Goal: Task Accomplishment & Management: Complete application form

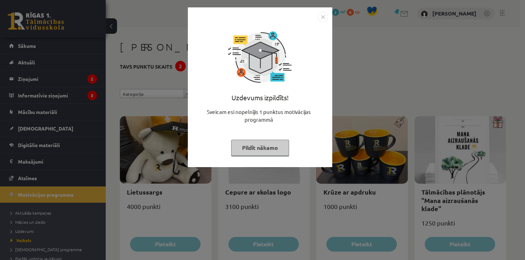
click at [279, 146] on button "Pildīt nākamo" at bounding box center [260, 148] width 58 height 16
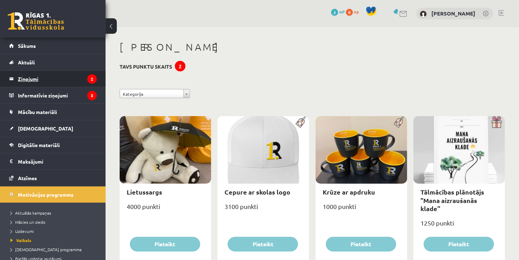
click at [45, 80] on legend "Ziņojumi 2" at bounding box center [57, 79] width 79 height 16
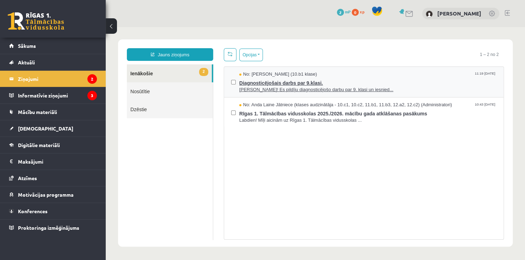
click at [310, 87] on span "Sveika! Es pildīju diagnosticējošo darbu par 9. klasi un iesnied..." at bounding box center [367, 90] width 257 height 7
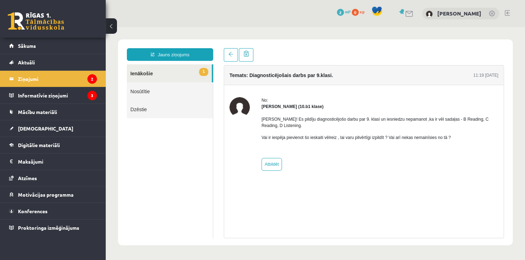
click at [181, 73] on link "1 Ienākošie" at bounding box center [169, 73] width 85 height 18
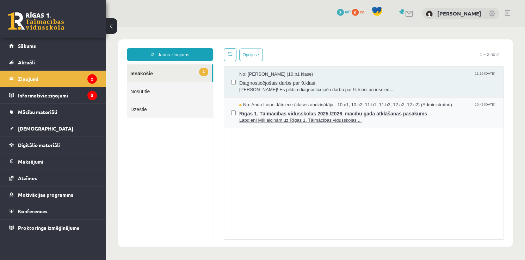
click at [273, 115] on span "Rīgas 1. Tālmācības vidusskolas 2025./2026. mācību gada atklāšanas pasākums" at bounding box center [367, 112] width 257 height 9
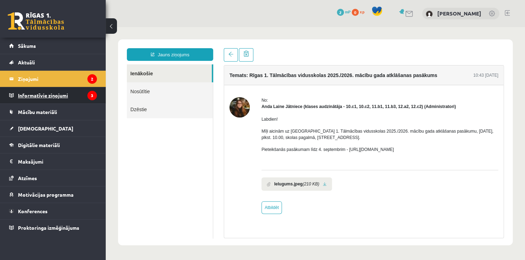
click at [62, 99] on legend "Informatīvie ziņojumi 3" at bounding box center [57, 95] width 79 height 16
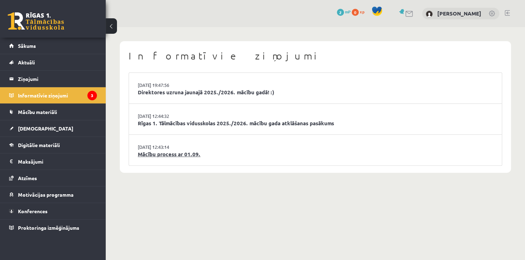
click at [169, 154] on link "Mācību process ar 01.09." at bounding box center [315, 154] width 355 height 8
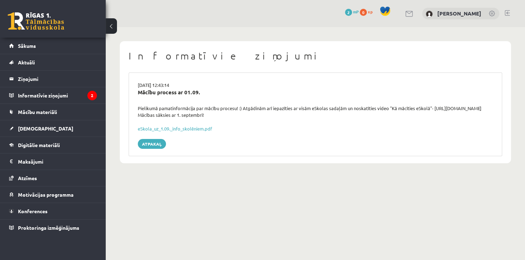
click at [176, 131] on div "eSkola_uz_1.09._info_skolēniem.pdf" at bounding box center [315, 128] width 355 height 7
click at [176, 130] on link "eSkola_uz_1.09._info_skolēniem.pdf" at bounding box center [175, 129] width 74 height 6
click at [37, 67] on link "Aktuāli" at bounding box center [53, 62] width 88 height 16
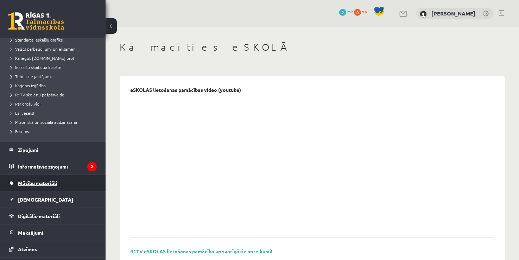
scroll to position [106, 0]
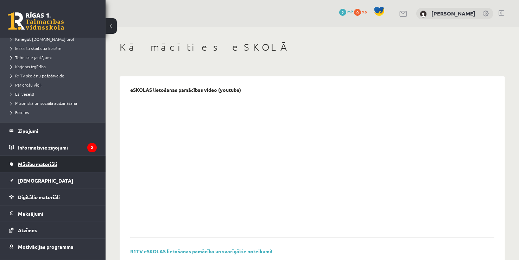
click at [45, 163] on span "Mācību materiāli" at bounding box center [37, 164] width 39 height 6
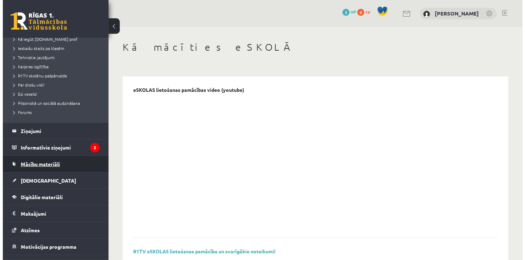
scroll to position [32, 0]
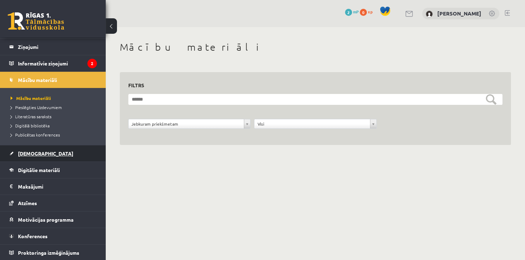
click at [68, 156] on link "[DEMOGRAPHIC_DATA]" at bounding box center [53, 153] width 88 height 16
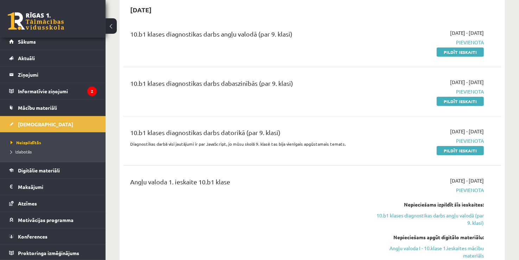
scroll to position [70, 0]
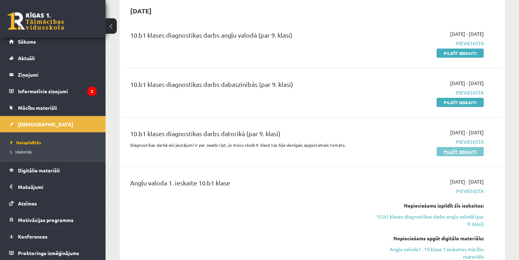
click at [458, 152] on link "Pildīt ieskaiti" at bounding box center [460, 151] width 47 height 9
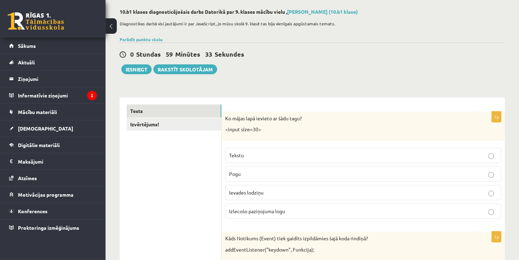
scroll to position [35, 0]
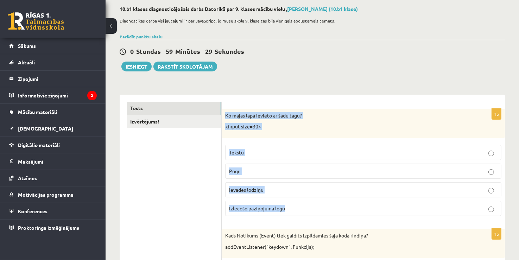
drag, startPoint x: 225, startPoint y: 117, endPoint x: 289, endPoint y: 208, distance: 111.8
click at [289, 208] on div "1p Ko mājas lapā ievieto ar šādu tagu? <input size=30> Tekstu [GEOGRAPHIC_DATA]…" at bounding box center [363, 165] width 283 height 113
copy div "Ko mājas lapā ievieto ar šādu tagu? <input size=30> Tekstu Pogu Ievades lodziņu…"
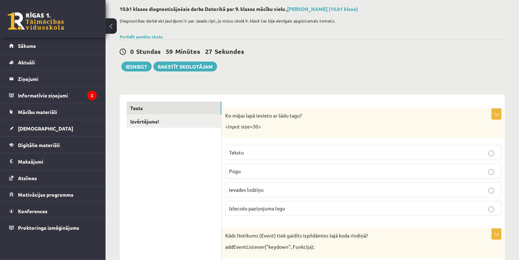
click at [382, 43] on div "0 Stundas 59 Minūtes 27 Sekundes Ieskaite saglabāta! Iesniegt Rakstīt skolotājam" at bounding box center [313, 56] width 386 height 32
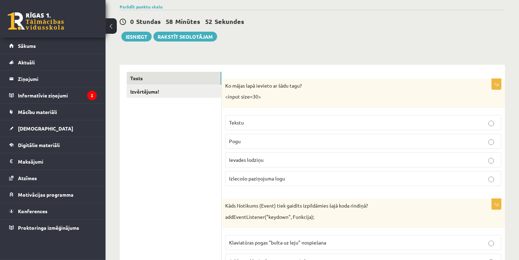
scroll to position [70, 0]
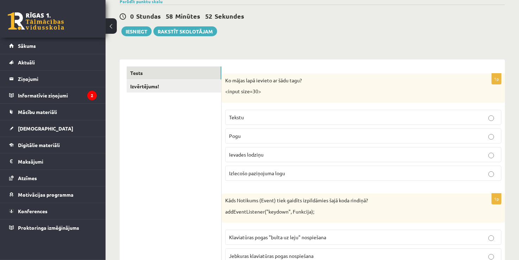
click at [282, 156] on p "Ievades lodziņu" at bounding box center [363, 154] width 269 height 7
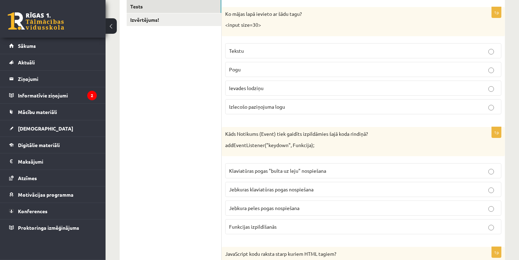
scroll to position [141, 0]
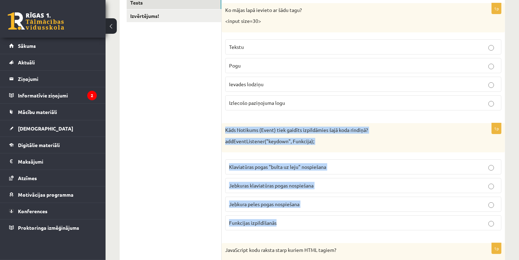
drag, startPoint x: 224, startPoint y: 130, endPoint x: 290, endPoint y: 224, distance: 114.8
click at [290, 226] on div "1p Kāds Notikums (Event) tiek gaidīts izpildāmies šajā koda rindiņā? addEventLi…" at bounding box center [363, 179] width 283 height 113
copy div "Kāds Notikums (Event) tiek gaidīts izpildāmies šajā koda rindiņā? addEventListe…"
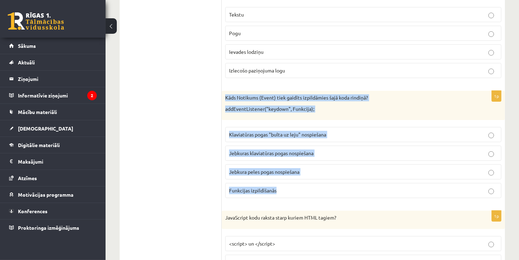
scroll to position [176, 0]
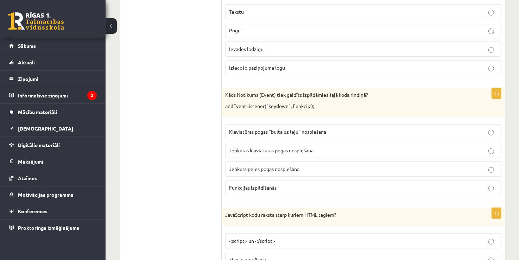
click at [304, 149] on span "Jebkuras klaviatūras pogas nospiešana" at bounding box center [271, 150] width 85 height 6
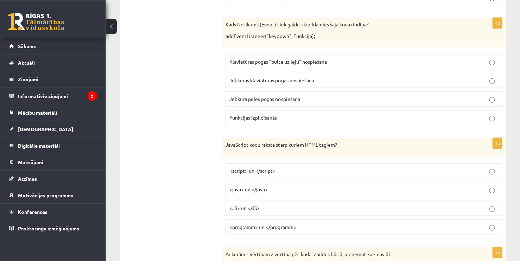
scroll to position [282, 0]
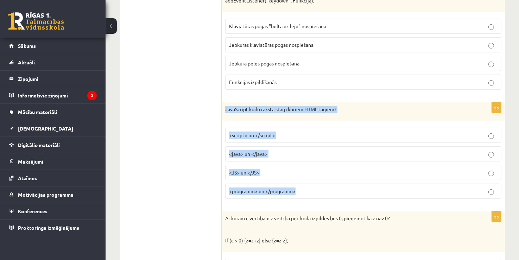
drag, startPoint x: 226, startPoint y: 107, endPoint x: 304, endPoint y: 192, distance: 114.9
click at [303, 192] on div "1p JavaScript kodu raksta starp kuriem HTML tagiem? <script> un </script> <java…" at bounding box center [363, 153] width 283 height 102
copy div "JavaScript kodu raksta starp kuriem HTML tagiem? <script> un </script> <java> u…"
click at [249, 135] on span "<script> un </script>" at bounding box center [252, 135] width 46 height 6
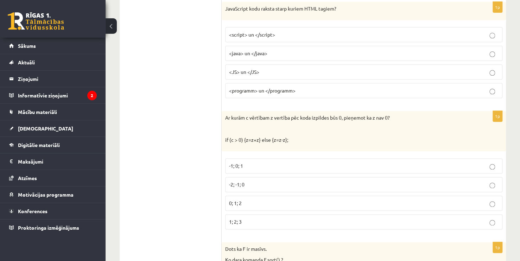
scroll to position [387, 0]
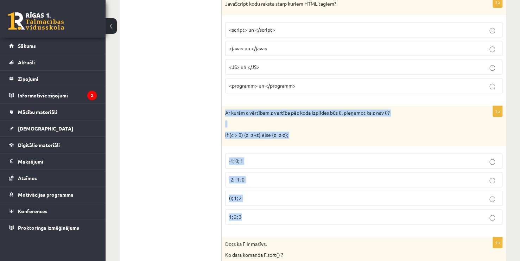
drag, startPoint x: 224, startPoint y: 110, endPoint x: 270, endPoint y: 210, distance: 111.1
click at [270, 213] on div "1p Ar kurām c vērtībam z vertība pēc koda izpildes būs 0, pieņemot ka z nav 0? …" at bounding box center [364, 168] width 285 height 124
copy div "Ar kurām c vērtībam z vertība pēc koda izpildes būs 0, pieņemot ka z nav 0? if …"
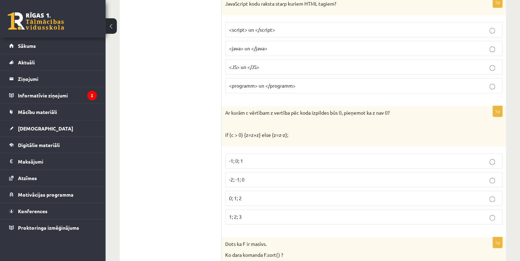
drag, startPoint x: 173, startPoint y: 184, endPoint x: 182, endPoint y: 185, distance: 8.9
click at [255, 178] on p "-2; -1; 0" at bounding box center [364, 179] width 270 height 7
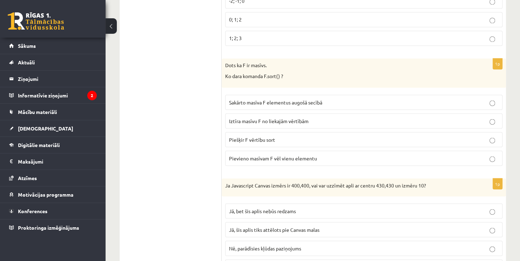
scroll to position [563, 0]
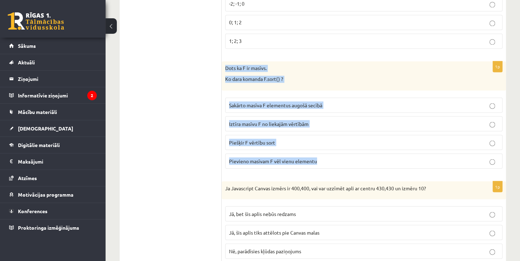
drag, startPoint x: 224, startPoint y: 65, endPoint x: 329, endPoint y: 158, distance: 139.7
click at [329, 158] on div "1p Dots ka F ir masīvs. Ko dara komanda F.sort() ? Sakārto masīva F elementus a…" at bounding box center [364, 117] width 285 height 113
copy div "Dots ka F ir masīvs. Ko dara komanda F.sort() ? Sakārto masīva F elementus augo…"
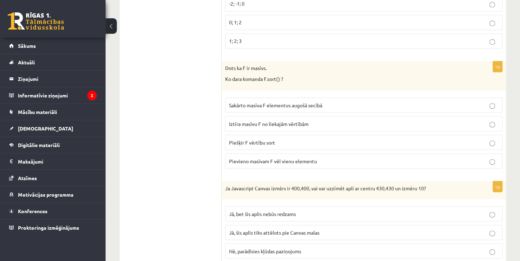
click at [282, 105] on span "Sakārto masīva F elementus augošā secībā" at bounding box center [275, 105] width 93 height 6
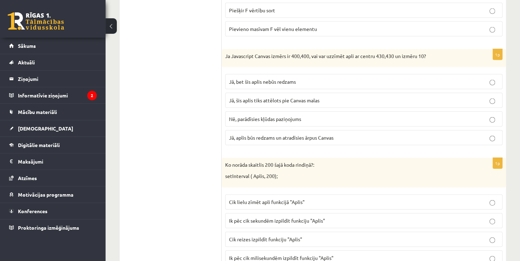
scroll to position [704, 0]
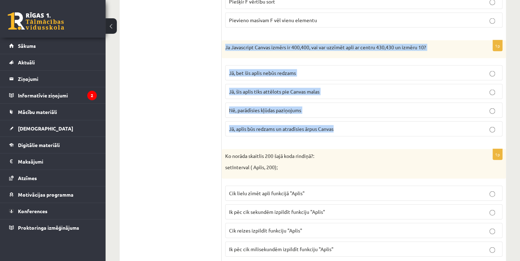
drag, startPoint x: 226, startPoint y: 46, endPoint x: 348, endPoint y: 129, distance: 147.6
click at [348, 129] on div "1p Ja Javascript Canvas izmērs ir 400,400, vai var uzzīmēt apli ar centru 430,4…" at bounding box center [364, 91] width 285 height 102
copy div "Ja Javascript Canvas izmērs ir 400,400, vai var uzzīmēt apli ar centru 430,430 …"
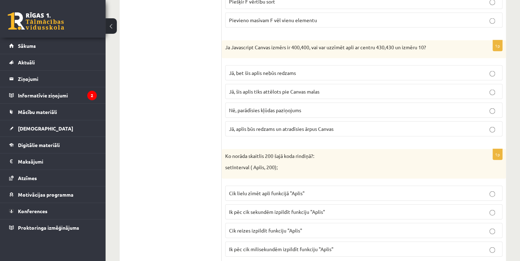
click at [251, 70] on span "Jā, bet šis aplis nebūs redzams" at bounding box center [262, 73] width 67 height 6
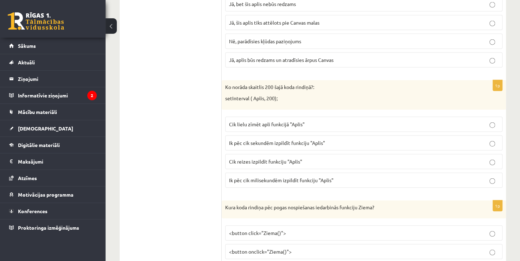
scroll to position [775, 0]
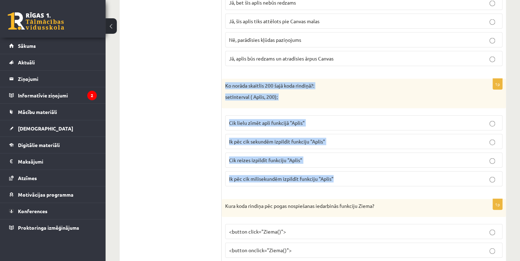
drag, startPoint x: 225, startPoint y: 82, endPoint x: 347, endPoint y: 180, distance: 156.0
click at [347, 180] on div "1p Ko norāda skaitlis 200 šajā koda rindiņā?: setInterval ( Aplis, 200); Cik li…" at bounding box center [364, 135] width 285 height 113
copy div "Ko norāda skaitlis 200 šajā koda rindiņā?: setInterval ( Aplis, 200); Cik lielu…"
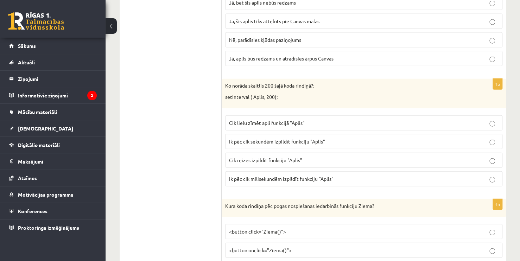
click at [281, 176] on span "Ik pēc cik milisekundēm izpildīt funkciju "Aplis"" at bounding box center [281, 179] width 105 height 6
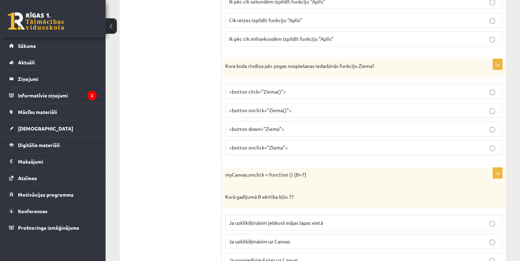
scroll to position [916, 0]
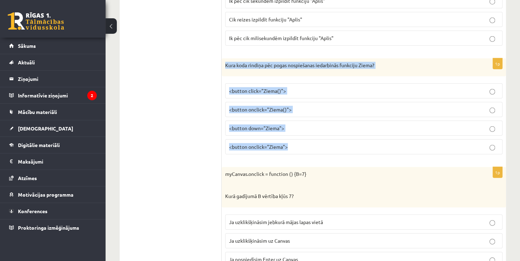
drag, startPoint x: 227, startPoint y: 61, endPoint x: 304, endPoint y: 146, distance: 114.7
click at [304, 146] on div "1p Kura koda rindiņa pēc pogas nospiešanas iedarbinās funkciju Ziema? <button c…" at bounding box center [364, 109] width 285 height 102
copy div "Kura koda rindiņa pēc pogas nospiešanas iedarbinās funkciju Ziema? <button clic…"
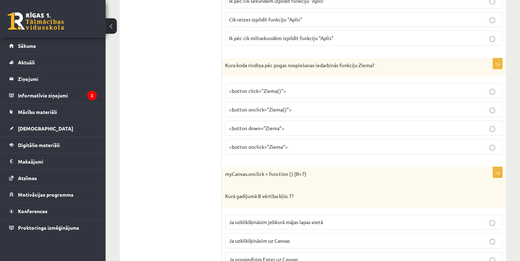
click at [275, 88] on span "<button click="Ziema()">" at bounding box center [257, 91] width 57 height 6
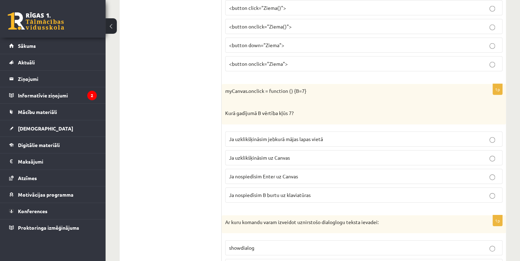
scroll to position [1021, 0]
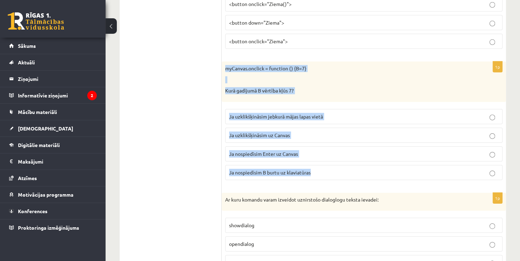
drag, startPoint x: 226, startPoint y: 64, endPoint x: 322, endPoint y: 168, distance: 141.3
click at [322, 168] on div "1p myCanvas.onclick = function () {B=7} Kurā gadījumā B vērtība kļūs 7? Ja uzkl…" at bounding box center [364, 124] width 285 height 124
copy div "myCanvas.onclick = function () {B=7} Kurā gadījumā B vērtība kļūs 7? Ja uzklikš…"
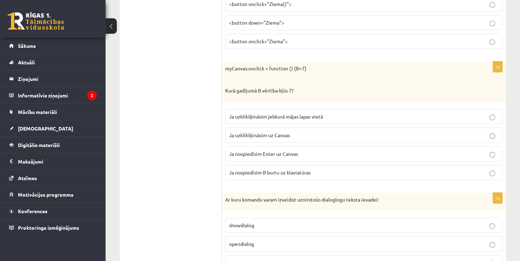
click at [264, 132] on span "Ja uzklikšķināsim uz Canvas" at bounding box center [259, 135] width 61 height 6
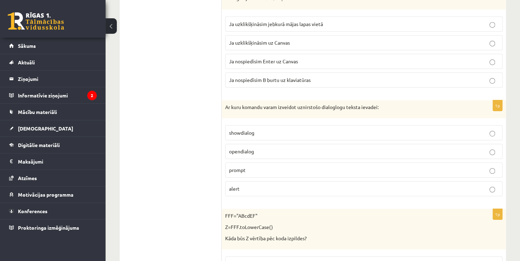
scroll to position [1127, 0]
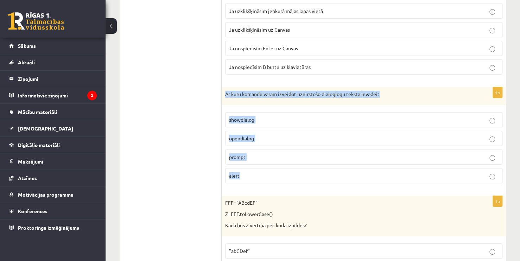
drag, startPoint x: 224, startPoint y: 90, endPoint x: 280, endPoint y: 167, distance: 94.2
click at [278, 168] on div "1p Ar kuru komandu varam izveidot uznirstošo dialoglogu teksta ievadei: showdia…" at bounding box center [364, 138] width 285 height 102
copy div "Ar kuru komandu varam izveidot uznirstošo dialoglogu teksta ievadei: showdialog…"
click at [267, 154] on p "prompt" at bounding box center [364, 157] width 270 height 7
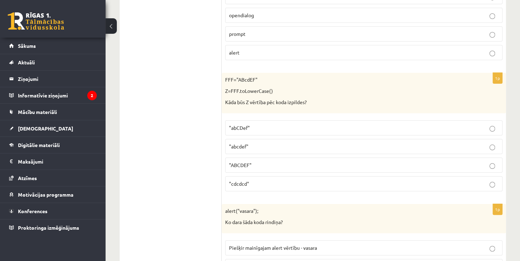
scroll to position [1268, 0]
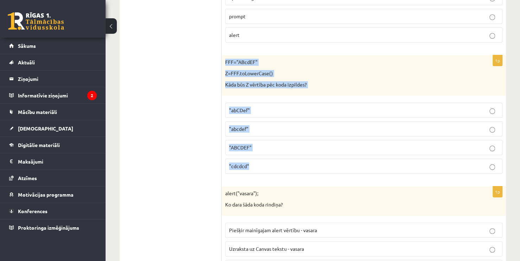
drag, startPoint x: 223, startPoint y: 56, endPoint x: 269, endPoint y: 158, distance: 112.5
click at [269, 158] on div "1p FFF="ABcdEF" Z=FFF.toLowerCase() Kāda būs Z vērtība pēc koda izpildes? "abCD…" at bounding box center [364, 117] width 285 height 124
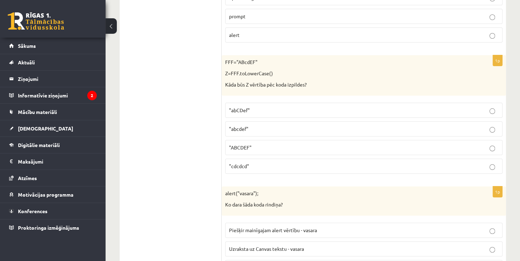
click at [292, 121] on label ""abcdef"" at bounding box center [363, 128] width 277 height 15
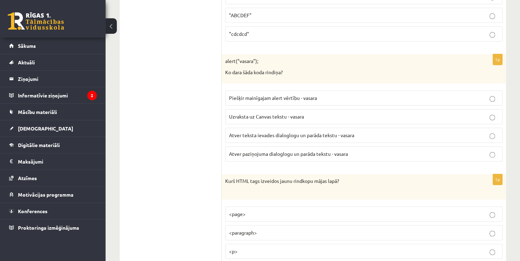
scroll to position [1409, 0]
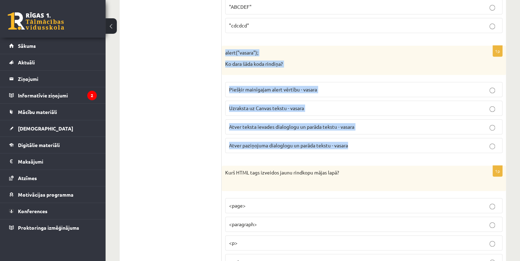
drag, startPoint x: 225, startPoint y: 45, endPoint x: 355, endPoint y: 144, distance: 163.1
click at [355, 144] on div "1p alert("vasara"); Ko dara šāda koda rindiņa? Piešķir mainīgajam alert vērtību…" at bounding box center [364, 102] width 285 height 113
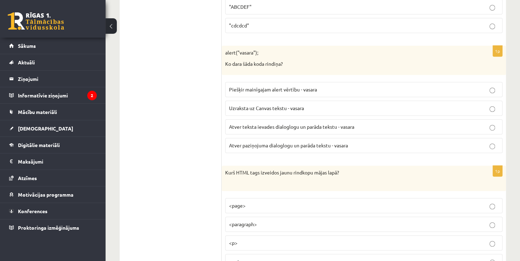
click at [343, 138] on label "Atver paziņojuma dialoglogu un parāda tekstu - vasara" at bounding box center [363, 145] width 277 height 15
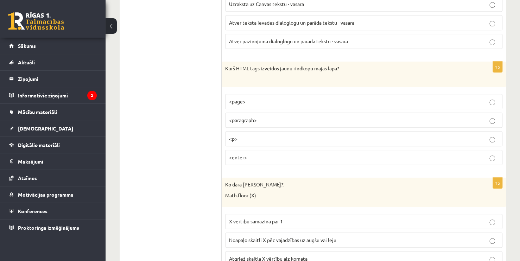
scroll to position [1514, 0]
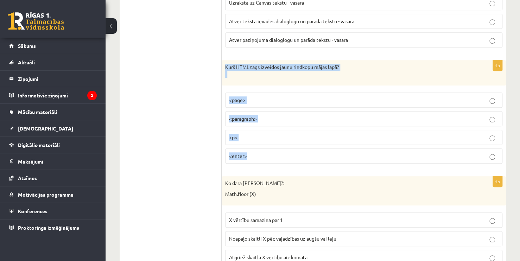
drag, startPoint x: 224, startPoint y: 61, endPoint x: 282, endPoint y: 150, distance: 106.3
click at [282, 150] on div "1p Kurš HTML tags izveidos jaunu rindkopu mājas lapā? <page> <paragraph> <p> <e…" at bounding box center [364, 114] width 285 height 109
click at [364, 134] on p "<p>" at bounding box center [364, 137] width 270 height 7
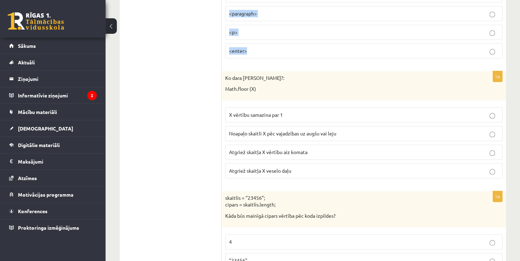
scroll to position [1620, 0]
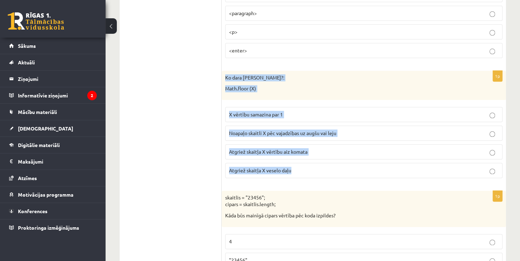
drag, startPoint x: 226, startPoint y: 70, endPoint x: 301, endPoint y: 158, distance: 116.6
click at [302, 160] on div "1p Ko dara koda rindiņa?: Math.floor (X) X vērtību samazina par 1 Noapaļo skait…" at bounding box center [364, 127] width 285 height 113
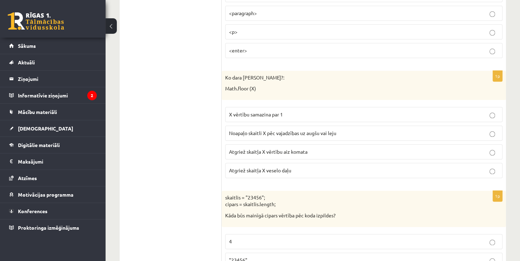
click at [308, 167] on p "Atgriež skaitļa X veselo daļu" at bounding box center [364, 170] width 270 height 7
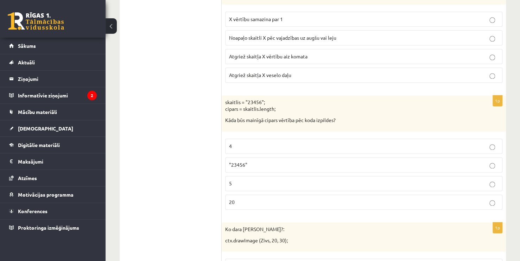
scroll to position [1725, 0]
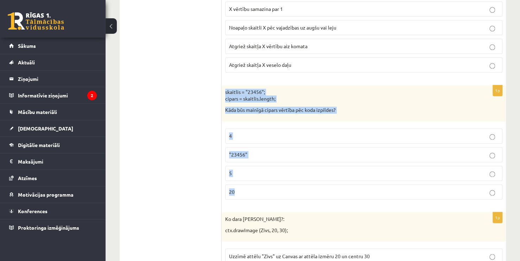
drag, startPoint x: 236, startPoint y: 83, endPoint x: 338, endPoint y: 189, distance: 147.0
click at [339, 190] on div "1p skaitlis = "23456"; cipars = skaitlis.length; Kāda būs mainīgā cipars vērtīb…" at bounding box center [364, 145] width 285 height 120
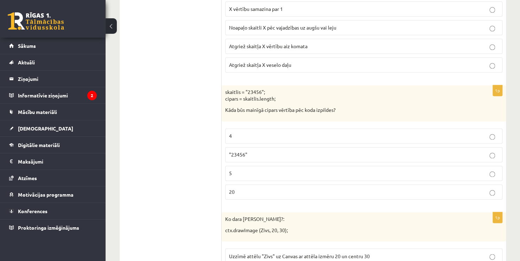
drag, startPoint x: 162, startPoint y: 117, endPoint x: 184, endPoint y: 135, distance: 29.0
click at [163, 117] on ul "Tests Izvērtējums!" at bounding box center [174, 247] width 95 height 3670
click at [270, 170] on p "5" at bounding box center [364, 173] width 270 height 7
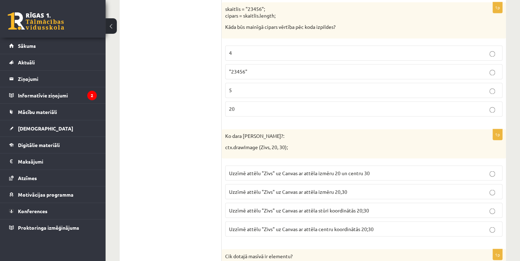
scroll to position [1831, 0]
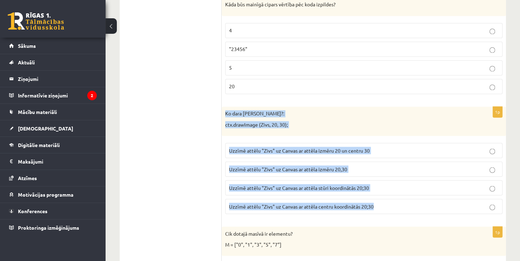
drag, startPoint x: 225, startPoint y: 104, endPoint x: 382, endPoint y: 202, distance: 185.4
click at [382, 202] on div "1p Ko dara koda rindiņa?: ctx.drawImage (Zivs, 20, 30); Uzzīmē attēlu "Zivs" uz…" at bounding box center [364, 163] width 285 height 113
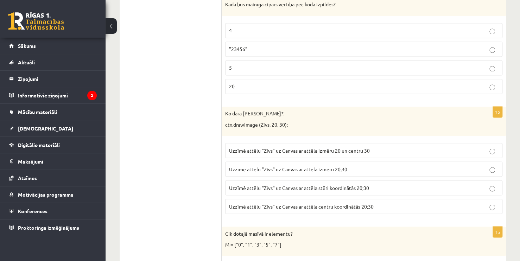
click at [196, 131] on ul "Tests Izvērtējums!" at bounding box center [174, 141] width 95 height 3670
click at [313, 203] on span "Uzzīmē attēlu "Zivs" uz Canvas ar attēla centru koordinātās 20;30" at bounding box center [301, 206] width 145 height 6
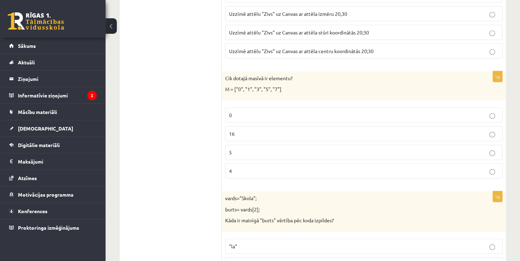
scroll to position [2007, 0]
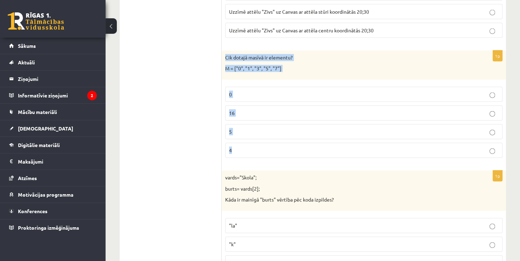
drag, startPoint x: 223, startPoint y: 48, endPoint x: 286, endPoint y: 142, distance: 112.8
click at [286, 142] on div "1p Cik dotajā masīvā ir elementu? M = ["0", "1", "3", "5", "7"] 0 16 5 4" at bounding box center [364, 107] width 285 height 113
click at [253, 128] on p "5" at bounding box center [364, 131] width 270 height 7
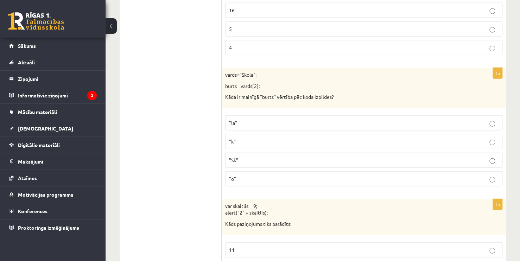
scroll to position [2113, 0]
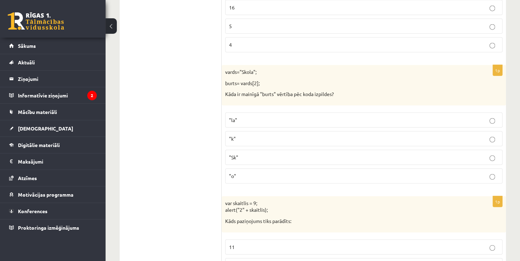
click at [230, 69] on p "vards="Skola";" at bounding box center [346, 72] width 242 height 7
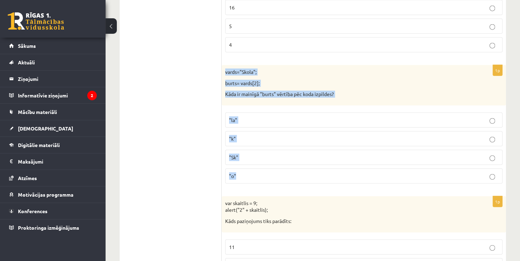
drag, startPoint x: 224, startPoint y: 61, endPoint x: 276, endPoint y: 167, distance: 117.8
click at [276, 167] on div "1p vards="Skola"; burts= vards[2]; Kāda ir mainīgā "burts" vērtība pēc koda izp…" at bounding box center [364, 127] width 285 height 124
click at [265, 169] on label ""o"" at bounding box center [363, 176] width 277 height 15
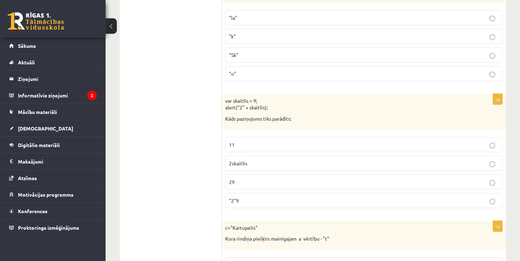
scroll to position [2218, 0]
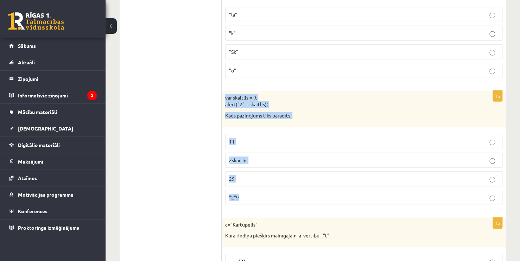
drag, startPoint x: 225, startPoint y: 88, endPoint x: 276, endPoint y: 184, distance: 108.9
click at [276, 184] on div "1p var skaitlis = 9; alert("2" + skaitlis); Kāds paziņojums tiks parādīts: 11 2…" at bounding box center [364, 151] width 285 height 120
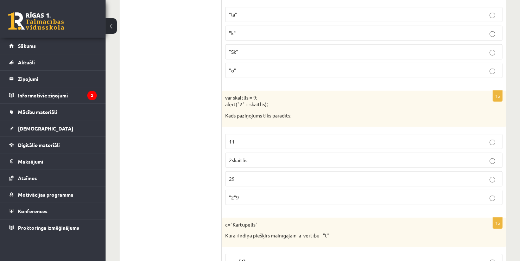
click at [265, 175] on p "29" at bounding box center [364, 178] width 270 height 7
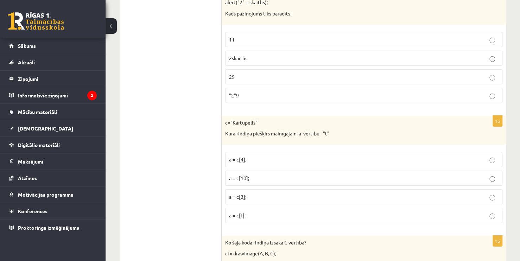
scroll to position [2324, 0]
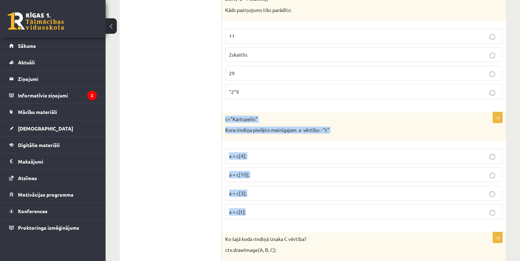
drag, startPoint x: 224, startPoint y: 109, endPoint x: 292, endPoint y: 204, distance: 117.0
click at [292, 204] on div "1p c="Kartupelis" Kura rindiņa piešķirs mainīgajam a vērtību - "t" a = c[4]; a …" at bounding box center [364, 168] width 285 height 113
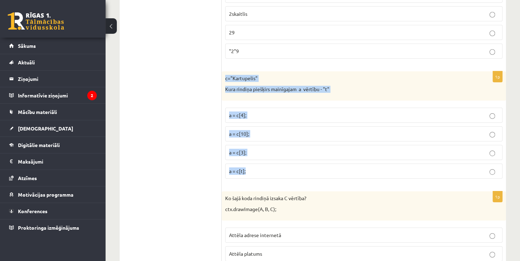
scroll to position [2395, 0]
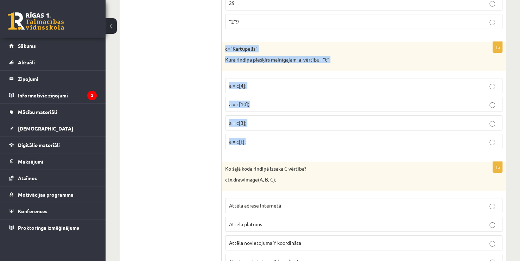
click at [347, 134] on label "a = c[t];" at bounding box center [363, 141] width 277 height 15
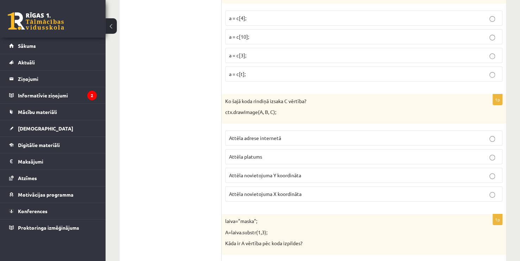
scroll to position [2465, 0]
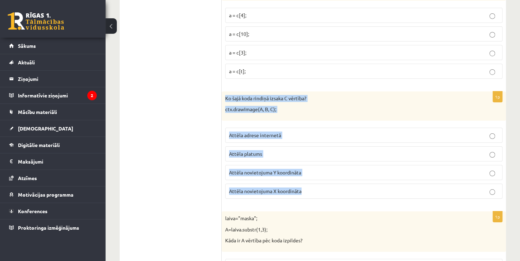
drag, startPoint x: 225, startPoint y: 86, endPoint x: 312, endPoint y: 176, distance: 125.3
click at [312, 176] on div "1p Ko šajā koda rindiņā izsaka C vērtība? ctx.drawImage(A, B, C); Attēla adrese…" at bounding box center [364, 148] width 285 height 113
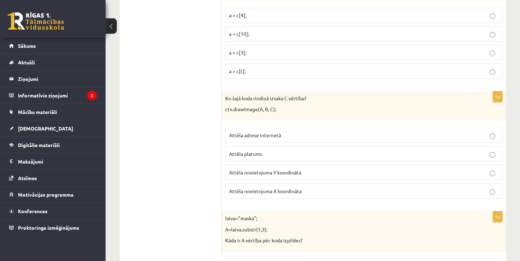
click at [277, 169] on span "Attēla novietojuma Y koordināta" at bounding box center [265, 172] width 72 height 6
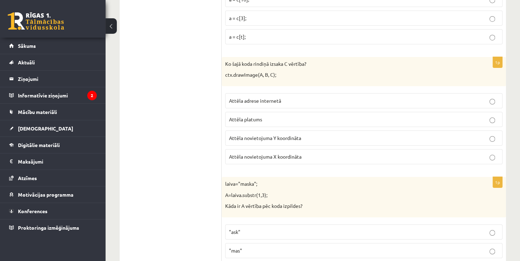
scroll to position [2535, 0]
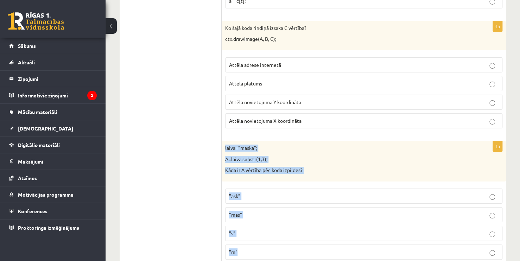
drag, startPoint x: 223, startPoint y: 136, endPoint x: 285, endPoint y: 236, distance: 117.8
click at [285, 238] on div "1p laiva="maska"; A=laiva.substr(1,3); Kāda ir A vērtība pēc koda izpildes? "as…" at bounding box center [364, 203] width 285 height 124
click at [266, 193] on p ""ask"" at bounding box center [364, 196] width 270 height 7
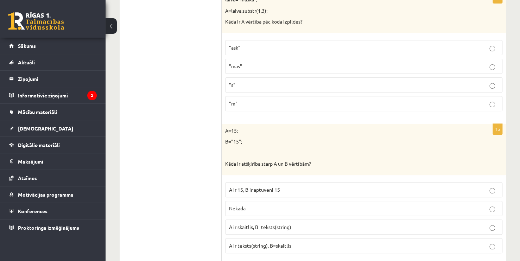
scroll to position [2711, 0]
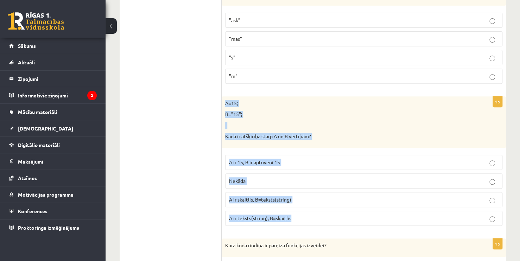
drag, startPoint x: 225, startPoint y: 93, endPoint x: 333, endPoint y: 198, distance: 150.4
click at [333, 198] on div "1p A=15; B="15"; Kāda ir atšķirība starp A un B vērtībām? A ir 15, B ir aptuven…" at bounding box center [364, 163] width 285 height 135
click at [267, 196] on span "A ir skaitlis, B=teksts(string)" at bounding box center [260, 199] width 62 height 6
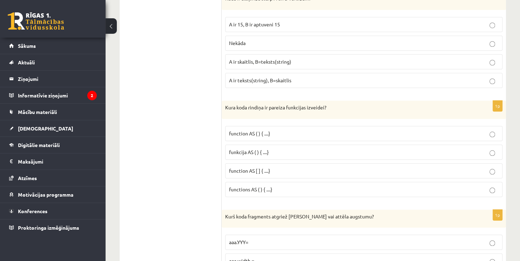
scroll to position [2852, 0]
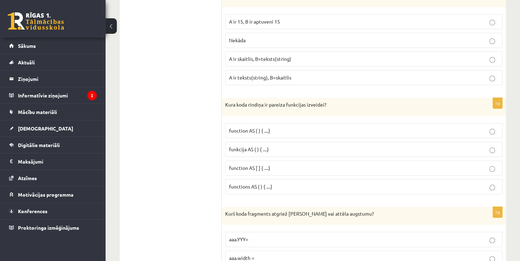
click at [275, 164] on p "function AS [ ] { ....}" at bounding box center [364, 167] width 270 height 7
click at [293, 142] on label "funkcija AS ( ) { ....}" at bounding box center [363, 149] width 277 height 15
click at [308, 123] on label "function AS ( ) { ....}" at bounding box center [363, 130] width 277 height 15
click at [296, 161] on label "function AS [ ] { ....}" at bounding box center [363, 168] width 277 height 15
click at [301, 146] on p "funkcija AS ( ) { ....}" at bounding box center [364, 149] width 270 height 7
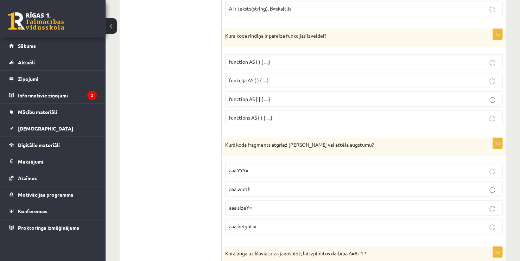
scroll to position [2923, 0]
click at [257, 221] on p "aaa.height =" at bounding box center [364, 224] width 270 height 7
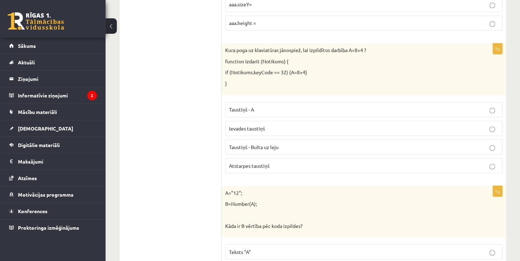
scroll to position [3099, 0]
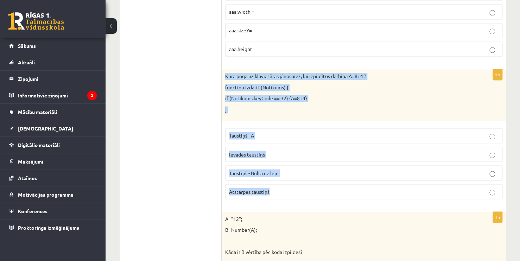
drag, startPoint x: 223, startPoint y: 61, endPoint x: 293, endPoint y: 178, distance: 136.7
click at [293, 178] on div "1p Kura poga uz klaviatūras jānospiež, lai izpildītos darbība A=8+4 ? function …" at bounding box center [364, 136] width 285 height 135
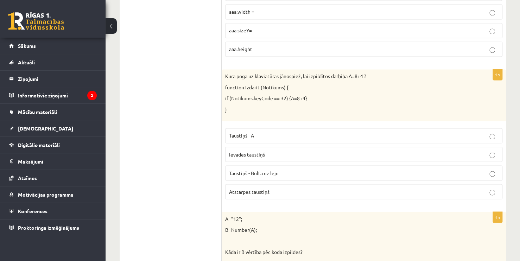
click at [291, 188] on p "Atstarpes taustiņš" at bounding box center [364, 191] width 270 height 7
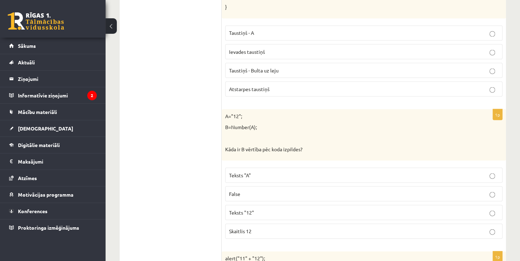
scroll to position [3204, 0]
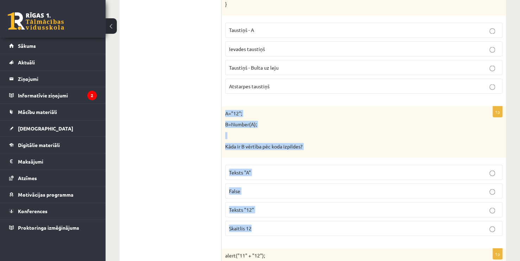
drag, startPoint x: 224, startPoint y: 98, endPoint x: 282, endPoint y: 212, distance: 127.9
click at [281, 214] on div "1p A="12"; B=Number(A); Kāda ir B vērtība pēc koda izpildes? Teksts "A" False T…" at bounding box center [364, 173] width 285 height 135
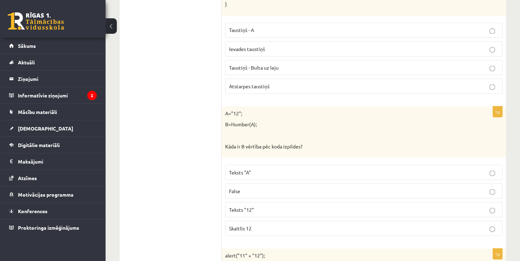
click at [259, 206] on p "Teksts "12"" at bounding box center [364, 209] width 270 height 7
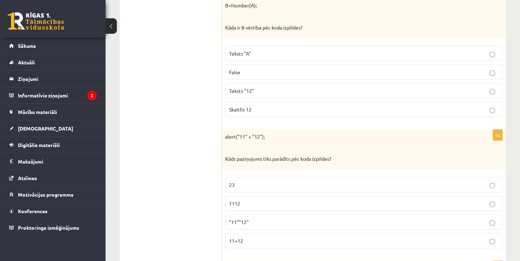
scroll to position [3345, 0]
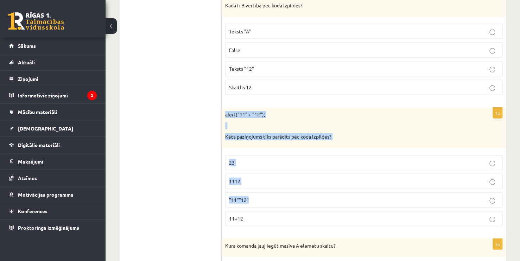
drag, startPoint x: 225, startPoint y: 100, endPoint x: 275, endPoint y: 191, distance: 103.4
click at [272, 192] on div "1p alert("11" + "12"); Kāds paziņojums tiks parādīts pēc koda izpildes? 23 1112…" at bounding box center [364, 170] width 285 height 124
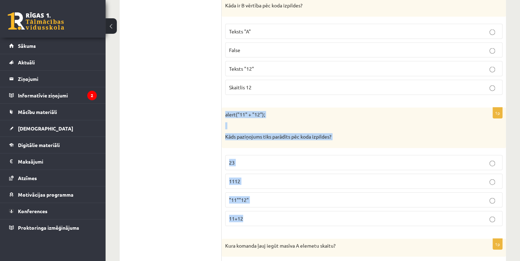
drag, startPoint x: 224, startPoint y: 100, endPoint x: 259, endPoint y: 199, distance: 105.6
click at [258, 201] on div "1p alert("11" + "12"); Kāds paziņojums tiks parādīts pēc koda izpildes? 23 1112…" at bounding box center [364, 170] width 285 height 124
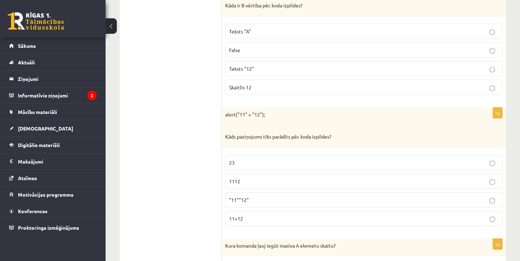
drag, startPoint x: 137, startPoint y: 115, endPoint x: 142, endPoint y: 119, distance: 6.8
click at [226, 174] on label "1112" at bounding box center [363, 181] width 277 height 15
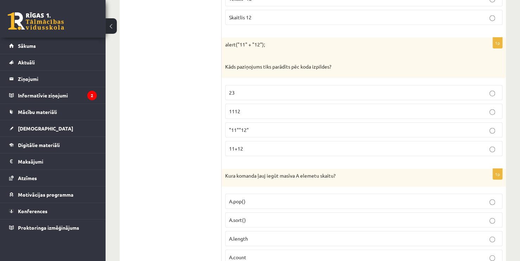
scroll to position [3416, 0]
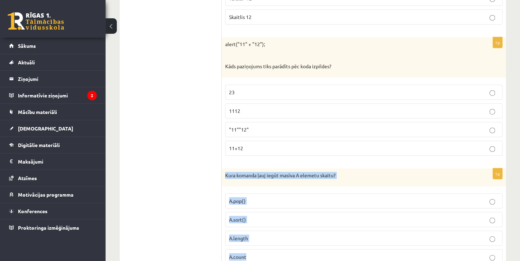
drag, startPoint x: 225, startPoint y: 158, endPoint x: 261, endPoint y: 233, distance: 83.6
click at [261, 238] on div "1p Kura komanda ļauj iegūt masīva A elemetu skaitu? A.pop() A.sort() A.length A…" at bounding box center [364, 220] width 285 height 102
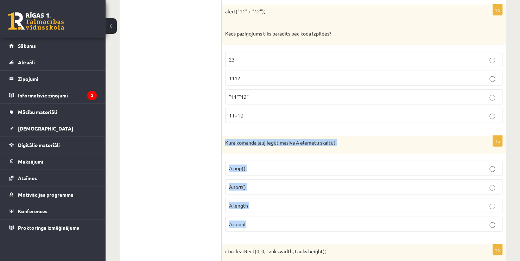
scroll to position [3451, 0]
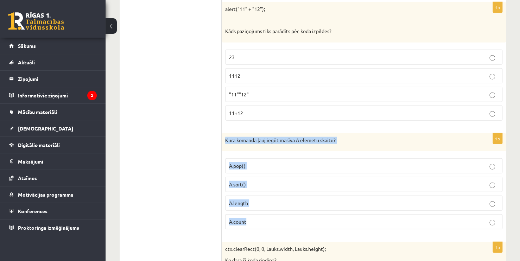
click at [267, 200] on p "A.length" at bounding box center [364, 203] width 270 height 7
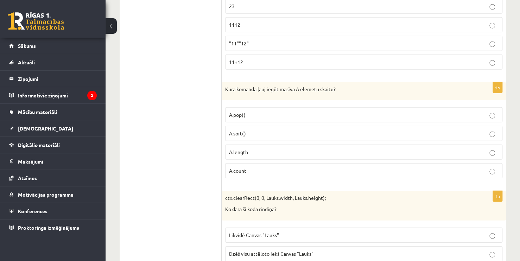
scroll to position [3550, 0]
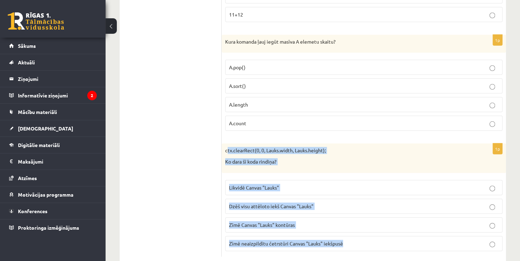
drag, startPoint x: 226, startPoint y: 135, endPoint x: 352, endPoint y: 231, distance: 158.3
click at [352, 231] on div "1p ctx.clearRect(0, 0, Lauks.width, Lauks.height); Ko dara šī koda rindiņa? Lik…" at bounding box center [364, 200] width 285 height 113
click at [282, 203] on span "Dzēš visu attēloto iekš Canvas "Lauks"" at bounding box center [271, 206] width 85 height 6
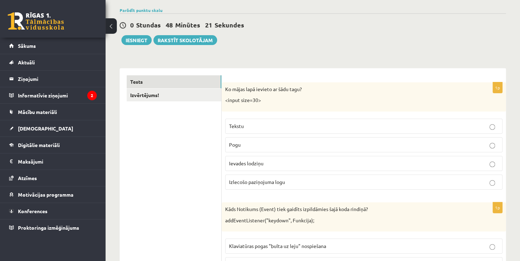
scroll to position [28, 0]
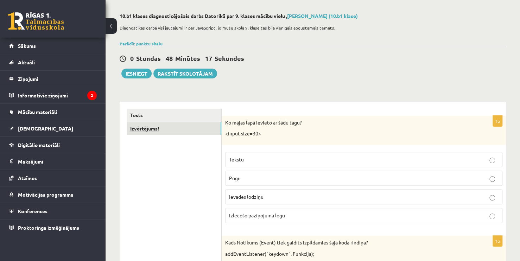
click at [192, 131] on link "Izvērtējums!" at bounding box center [174, 128] width 95 height 13
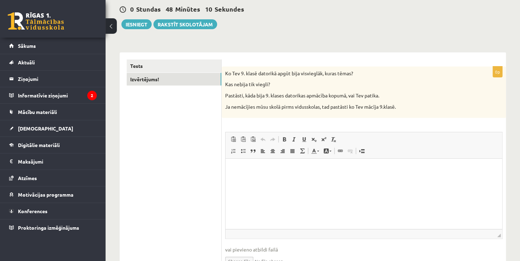
scroll to position [80, 0]
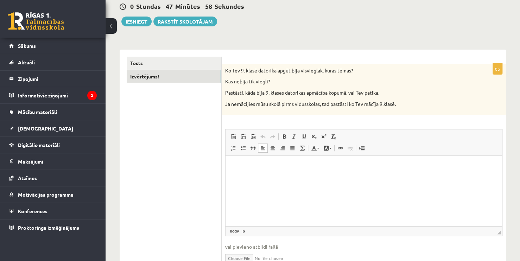
click at [251, 177] on html at bounding box center [364, 166] width 277 height 21
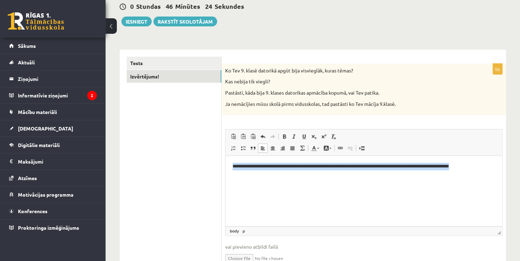
drag, startPoint x: 231, startPoint y: 166, endPoint x: 494, endPoint y: 173, distance: 263.5
click at [494, 173] on html "**********" at bounding box center [364, 166] width 277 height 21
drag, startPoint x: 277, startPoint y: 175, endPoint x: 227, endPoint y: 164, distance: 50.8
click at [227, 164] on html "**********" at bounding box center [364, 170] width 277 height 29
click at [281, 136] on link "Полужирный Комбинация клавиш Ctrl+B" at bounding box center [285, 136] width 10 height 9
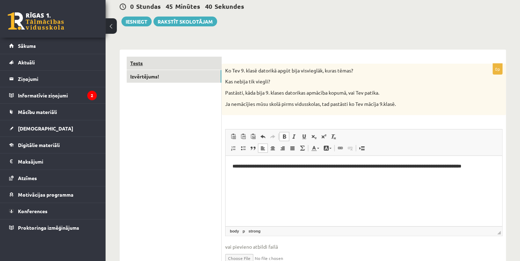
click at [202, 68] on link "Tests" at bounding box center [174, 63] width 95 height 13
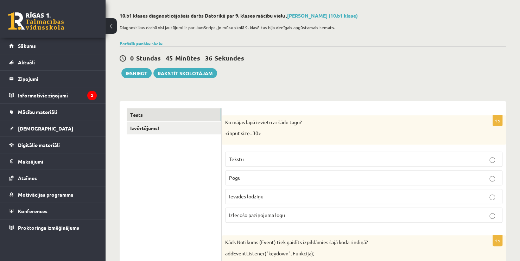
scroll to position [0, 0]
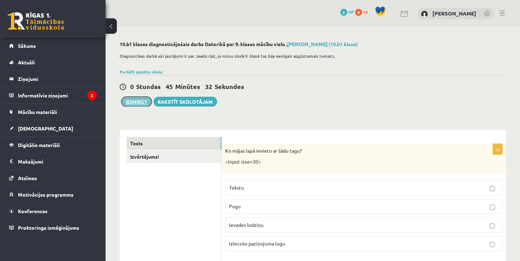
click at [142, 101] on button "Iesniegt" at bounding box center [136, 102] width 30 height 10
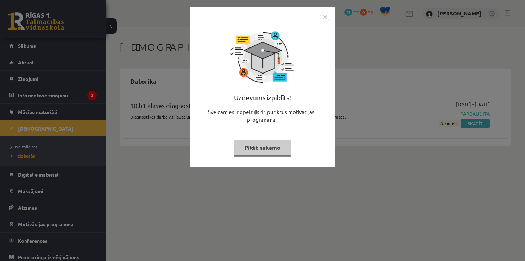
click at [324, 20] on img "Close" at bounding box center [325, 17] width 11 height 11
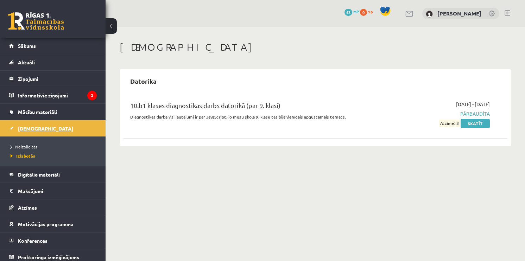
click at [69, 132] on link "[DEMOGRAPHIC_DATA]" at bounding box center [53, 128] width 88 height 16
